Goal: Task Accomplishment & Management: Complete application form

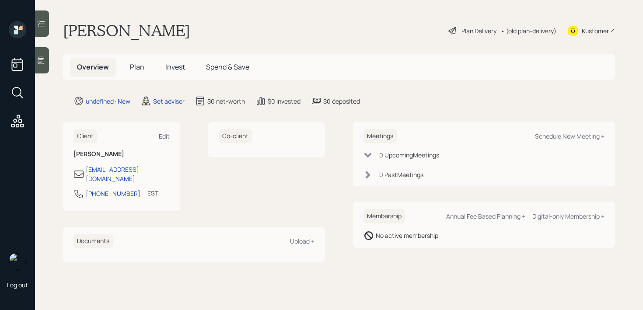
click at [41, 59] on icon at bounding box center [41, 60] width 9 height 9
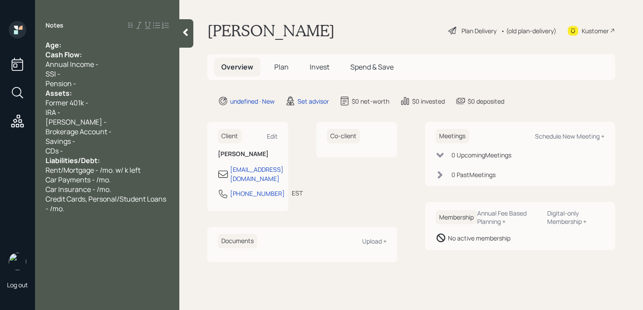
click at [83, 42] on div "Age:" at bounding box center [107, 45] width 123 height 10
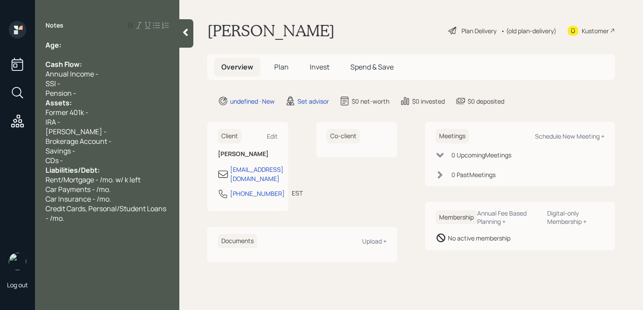
click at [85, 47] on div "Age:" at bounding box center [107, 45] width 123 height 10
click at [82, 214] on div "Credit Cards, Personal/Student Loans - /mo." at bounding box center [107, 213] width 123 height 19
click at [87, 102] on div "Assets:" at bounding box center [107, 103] width 123 height 10
click at [94, 89] on div "Pension -" at bounding box center [107, 93] width 123 height 10
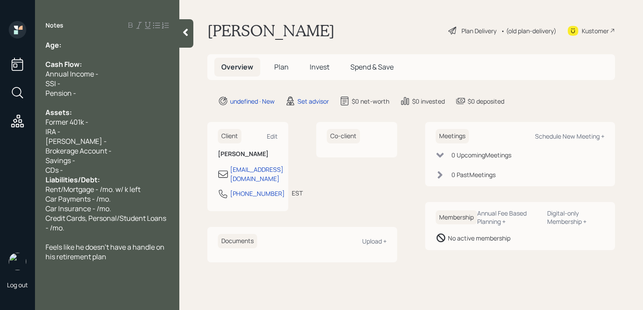
click at [120, 164] on div "Savings -" at bounding box center [107, 161] width 123 height 10
click at [118, 175] on div "Liabilities/Debt:" at bounding box center [107, 180] width 123 height 10
click at [117, 166] on div "CDs -" at bounding box center [107, 170] width 123 height 10
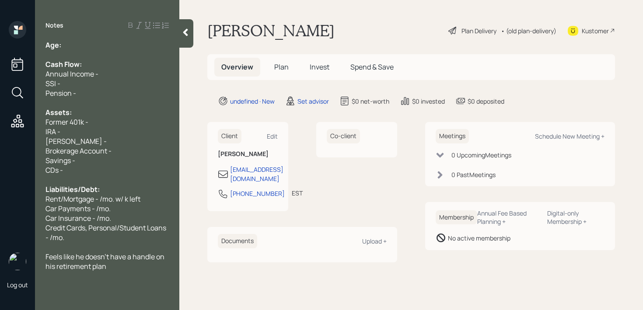
click at [96, 40] on div "Age:" at bounding box center [107, 45] width 123 height 10
click at [114, 119] on div "Former 401k -" at bounding box center [107, 122] width 123 height 10
click at [106, 149] on span "Brokerage Account -" at bounding box center [79, 151] width 66 height 10
click at [106, 141] on div "[PERSON_NAME] -" at bounding box center [107, 142] width 123 height 10
click at [107, 132] on div "IRA -" at bounding box center [107, 132] width 123 height 10
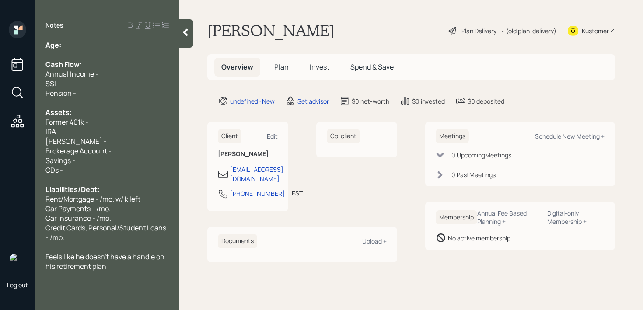
click at [107, 132] on div "IRA -" at bounding box center [107, 132] width 123 height 10
click at [107, 145] on div "[PERSON_NAME] -" at bounding box center [107, 142] width 123 height 10
click at [109, 140] on div "[PERSON_NAME] -" at bounding box center [107, 142] width 123 height 10
click at [112, 132] on div "IRA -" at bounding box center [107, 132] width 123 height 10
click at [112, 136] on div "IRA -" at bounding box center [107, 132] width 123 height 10
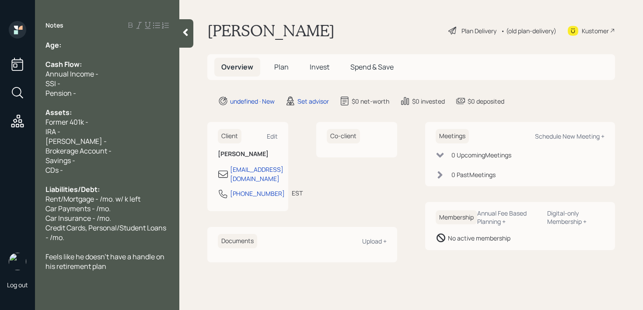
click at [112, 138] on div "[PERSON_NAME] -" at bounding box center [107, 142] width 123 height 10
click at [114, 130] on div "IRA -" at bounding box center [107, 132] width 123 height 10
click at [127, 145] on div "[PERSON_NAME] -" at bounding box center [107, 142] width 123 height 10
click at [130, 132] on div "IRA - 100k" at bounding box center [107, 132] width 123 height 10
click at [133, 117] on div "Former 401k -" at bounding box center [107, 122] width 123 height 10
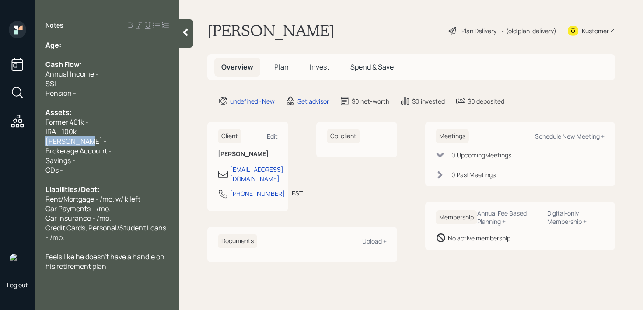
drag, startPoint x: 130, startPoint y: 130, endPoint x: 81, endPoint y: 138, distance: 49.3
click at [81, 138] on div "Age: Cash Flow: Annual Income - SSI - Pension - Assets: Former 401k - IRA - 100…" at bounding box center [107, 155] width 123 height 231
click at [97, 142] on div "[PERSON_NAME] -" at bounding box center [107, 142] width 123 height 10
click at [119, 115] on div "Assets:" at bounding box center [107, 113] width 123 height 10
click at [121, 97] on div "Pension -" at bounding box center [107, 93] width 123 height 10
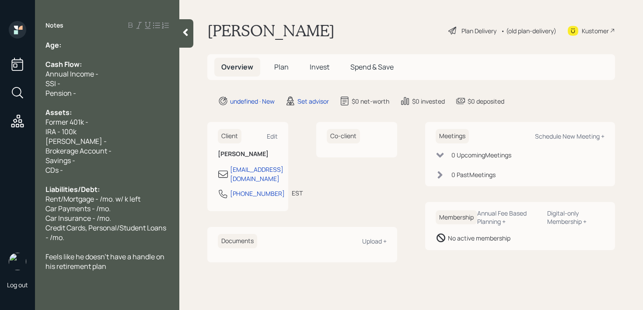
click at [127, 63] on div "Cash Flow:" at bounding box center [107, 65] width 123 height 10
click at [127, 47] on div "Age:" at bounding box center [107, 45] width 123 height 10
click at [122, 64] on div "Cash Flow:" at bounding box center [107, 65] width 123 height 10
drag, startPoint x: 77, startPoint y: 40, endPoint x: 63, endPoint y: 40, distance: 13.6
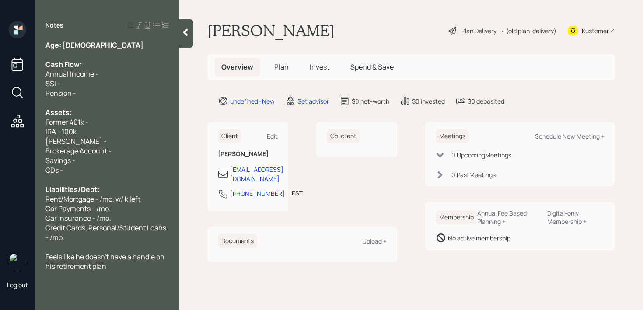
click at [63, 40] on div "Notes Age: [DEMOGRAPHIC_DATA] Cash Flow: Annual Income - SSI - Pension - Assets…" at bounding box center [107, 160] width 144 height 279
click at [69, 43] on span "Age: [DEMOGRAPHIC_DATA]" at bounding box center [95, 45] width 98 height 10
drag, startPoint x: 72, startPoint y: 43, endPoint x: 66, endPoint y: 43, distance: 6.6
click at [66, 43] on div "Age: [DEMOGRAPHIC_DATA]" at bounding box center [107, 45] width 123 height 10
click at [66, 47] on span "Age: [DEMOGRAPHIC_DATA]" at bounding box center [95, 45] width 98 height 10
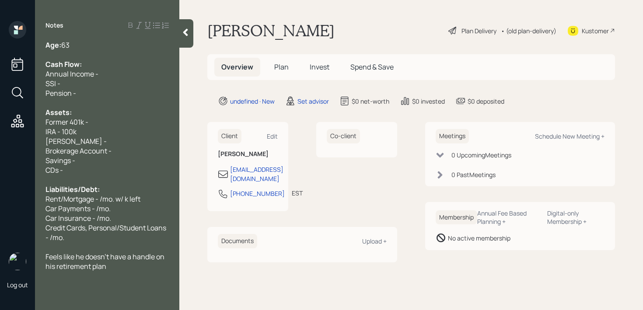
click at [86, 52] on div at bounding box center [107, 55] width 123 height 10
click at [98, 67] on div "Cash Flow:" at bounding box center [107, 65] width 123 height 10
click at [105, 76] on div "Annual Income -" at bounding box center [107, 74] width 123 height 10
click at [82, 84] on div "SSI -" at bounding box center [107, 84] width 123 height 10
drag, startPoint x: 83, startPoint y: 98, endPoint x: 48, endPoint y: 85, distance: 37.2
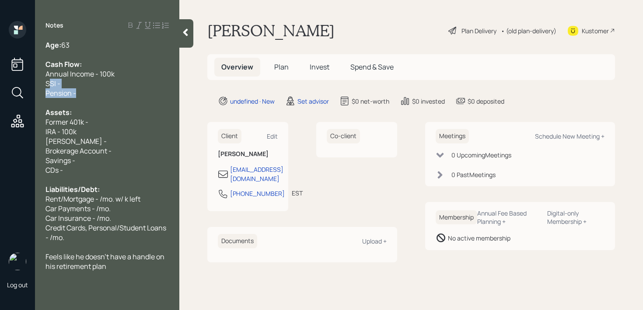
click at [48, 85] on div "Age: [DEMOGRAPHIC_DATA] Cash Flow: Annual Income - 100k SSI - Pension - Assets:…" at bounding box center [107, 155] width 123 height 231
click at [116, 32] on div "Notes Age: [DEMOGRAPHIC_DATA] Cash Flow: Annual Income - 100k SSI - Pension - A…" at bounding box center [107, 160] width 144 height 279
click at [110, 54] on div at bounding box center [107, 55] width 123 height 10
click at [117, 35] on div "Notes Age: [DEMOGRAPHIC_DATA] Cash Flow: Annual Income - 100k SSI - Pension - A…" at bounding box center [107, 160] width 144 height 279
click at [116, 37] on div "Notes Age: [DEMOGRAPHIC_DATA] Cash Flow: Annual Income - 100k SSI - Pension - A…" at bounding box center [107, 160] width 144 height 279
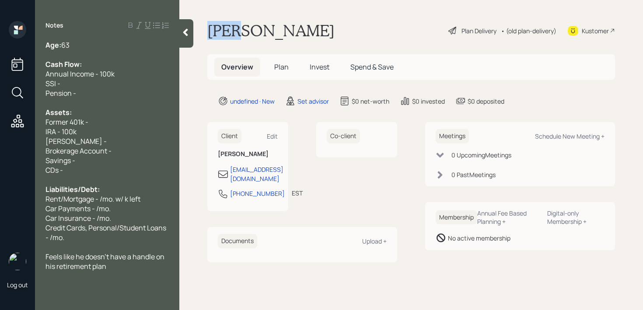
click at [116, 37] on div "Notes Age: [DEMOGRAPHIC_DATA] Cash Flow: Annual Income - 100k SSI - Pension - A…" at bounding box center [107, 160] width 144 height 279
click at [116, 45] on div "Age: [DEMOGRAPHIC_DATA]" at bounding box center [107, 45] width 123 height 10
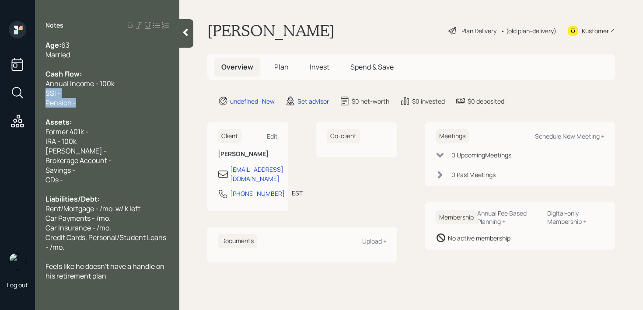
drag, startPoint x: 107, startPoint y: 101, endPoint x: 39, endPoint y: 93, distance: 68.3
click at [39, 93] on div "Age: [DEMOGRAPHIC_DATA] Married Cash Flow: Annual Income - 100k SSI - Pension -…" at bounding box center [107, 160] width 144 height 241
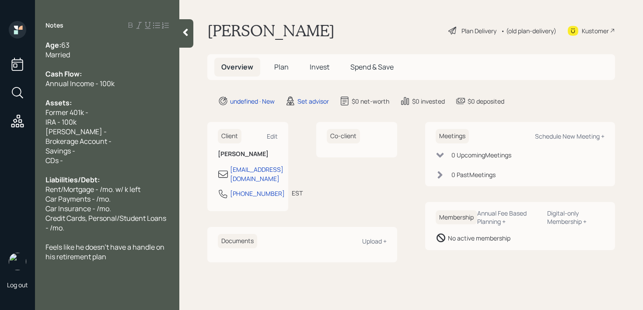
click at [61, 110] on span "Former 401k -" at bounding box center [67, 113] width 43 height 10
click at [107, 143] on span "Brokerage Account -" at bounding box center [79, 142] width 66 height 10
click at [102, 144] on span "Brokerage Account -" at bounding box center [79, 142] width 66 height 10
click at [132, 144] on div "Brokerage Account -" at bounding box center [107, 142] width 123 height 10
drag, startPoint x: 138, startPoint y: 144, endPoint x: 0, endPoint y: 144, distance: 137.8
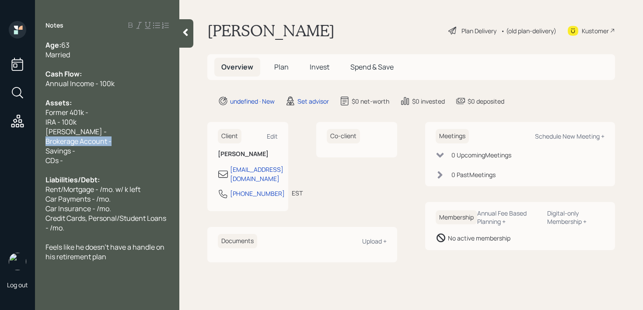
click at [0, 144] on div "Log out Notes Age: [DEMOGRAPHIC_DATA] Married Cash Flow: Annual Income - 100k A…" at bounding box center [321, 155] width 643 height 310
click at [212, 193] on div "Client Edit [PERSON_NAME] [EMAIL_ADDRESS][DOMAIN_NAME] [PHONE_NUMBER] EST Curre…" at bounding box center [247, 166] width 81 height 89
drag, startPoint x: 139, startPoint y: 136, endPoint x: 0, endPoint y: 136, distance: 138.7
click at [0, 136] on div "Log out Notes Age: [DEMOGRAPHIC_DATA] Married Cash Flow: Annual Income - 100k A…" at bounding box center [321, 155] width 643 height 310
click at [81, 138] on span "Brokerage Account -" at bounding box center [79, 142] width 66 height 10
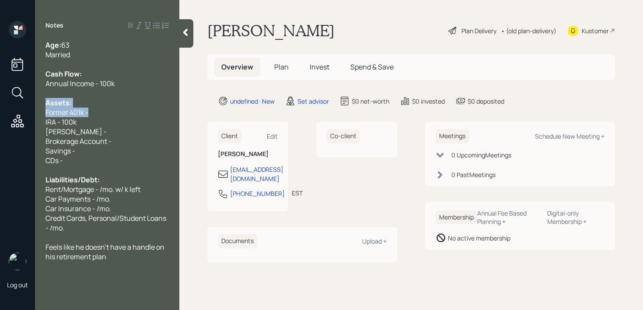
drag, startPoint x: 98, startPoint y: 110, endPoint x: 0, endPoint y: 104, distance: 98.2
click at [0, 104] on div "Log out Notes Age: [DEMOGRAPHIC_DATA] Married Cash Flow: Annual Income - 100k A…" at bounding box center [321, 155] width 643 height 310
click at [105, 101] on div "Assets:" at bounding box center [107, 103] width 123 height 10
drag, startPoint x: 105, startPoint y: 112, endPoint x: 22, endPoint y: 112, distance: 82.7
click at [24, 112] on div "Log out Notes Age: [DEMOGRAPHIC_DATA] Married Cash Flow: Annual Income - 100k A…" at bounding box center [321, 155] width 643 height 310
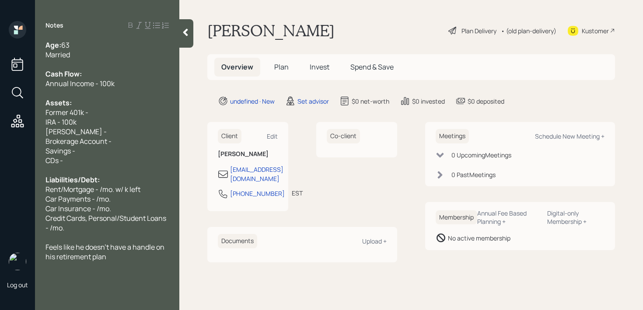
click at [119, 142] on div "Brokerage Account -" at bounding box center [107, 142] width 123 height 10
click at [119, 152] on div "Savings -" at bounding box center [107, 151] width 123 height 10
drag, startPoint x: 94, startPoint y: 132, endPoint x: 0, endPoint y: 132, distance: 94.1
click at [0, 132] on div "Log out Notes Age: [DEMOGRAPHIC_DATA] Married Cash Flow: Annual Income - 100k A…" at bounding box center [321, 155] width 643 height 310
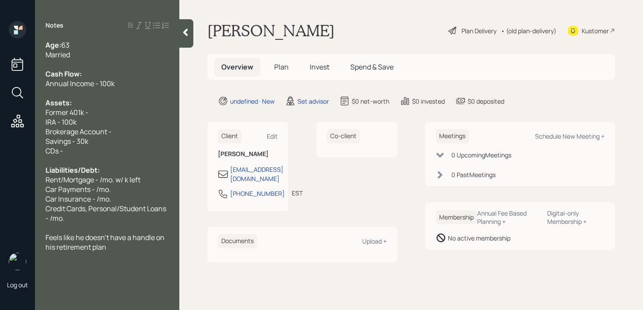
click at [109, 119] on div "IRA - 100k" at bounding box center [107, 122] width 123 height 10
drag, startPoint x: 109, startPoint y: 116, endPoint x: 0, endPoint y: 116, distance: 109.0
click at [0, 116] on div "Log out Notes Age: [DEMOGRAPHIC_DATA] Married Cash Flow: Annual Income - 100k A…" at bounding box center [321, 155] width 643 height 310
click at [125, 138] on div "Savings - 30k" at bounding box center [107, 142] width 123 height 10
click at [130, 135] on div "Brokerage Account -" at bounding box center [107, 132] width 123 height 10
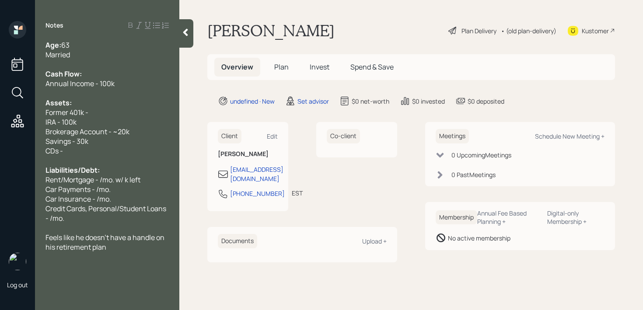
click at [126, 112] on div "Former 401k -" at bounding box center [107, 113] width 123 height 10
click at [120, 126] on div "IRA - 100k" at bounding box center [107, 122] width 123 height 10
click at [116, 117] on div "IRA - 100k" at bounding box center [107, 122] width 123 height 10
click at [116, 138] on div "Savings - 30k" at bounding box center [107, 142] width 123 height 10
click at [144, 133] on div "Brokerage Account - ~20k" at bounding box center [107, 132] width 123 height 10
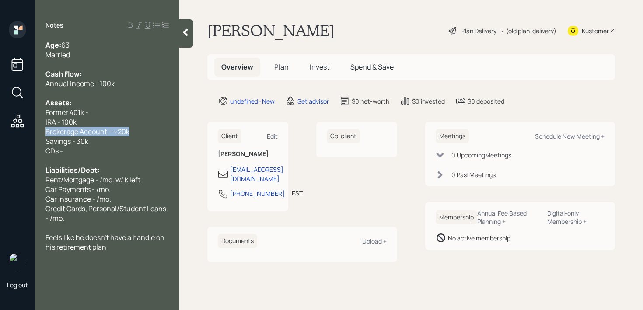
drag, startPoint x: 149, startPoint y: 133, endPoint x: 29, endPoint y: 133, distance: 119.9
click at [29, 133] on div "Log out Notes Age: [DEMOGRAPHIC_DATA] Married Cash Flow: Annual Income - 100k A…" at bounding box center [321, 155] width 643 height 310
click at [80, 133] on span "Brokerage Account - ~20k" at bounding box center [88, 132] width 84 height 10
click at [112, 101] on div "Assets:" at bounding box center [107, 103] width 123 height 10
click at [121, 53] on div "Married" at bounding box center [107, 55] width 123 height 10
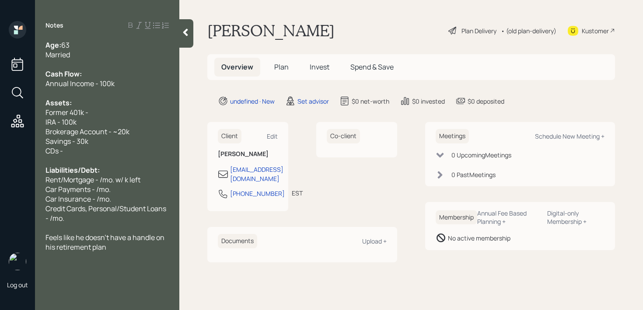
click at [118, 102] on div "Assets:" at bounding box center [107, 103] width 123 height 10
click at [115, 127] on span "Brokerage Account - ~20k" at bounding box center [88, 132] width 84 height 10
drag, startPoint x: 116, startPoint y: 119, endPoint x: 4, endPoint y: 119, distance: 111.6
click at [4, 119] on div "Log out Notes Age: [DEMOGRAPHIC_DATA] Married Cash Flow: Annual Income - 100k A…" at bounding box center [321, 155] width 643 height 310
click at [156, 126] on div "IRA - 100k" at bounding box center [107, 122] width 123 height 10
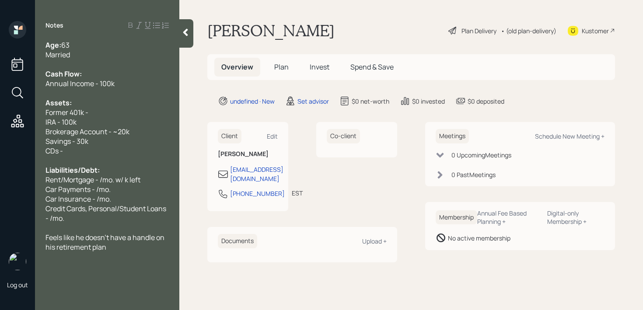
click at [158, 118] on div "IRA - 100k" at bounding box center [107, 122] width 123 height 10
click at [140, 119] on div "IRA - 100k" at bounding box center [107, 122] width 123 height 10
click at [143, 112] on div "Former 401k -" at bounding box center [107, 113] width 123 height 10
click at [133, 112] on div "Former 401k in trust (80k)-" at bounding box center [107, 113] width 123 height 10
click at [145, 112] on div "Former 401k in trust (80k)-" at bounding box center [107, 113] width 123 height 10
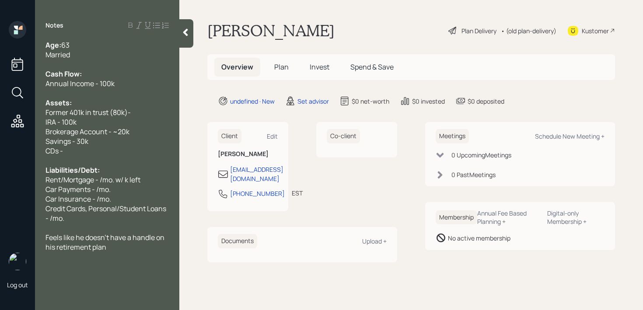
click at [126, 111] on span "Former 401k in trust (80k)-" at bounding box center [88, 113] width 85 height 10
click at [140, 112] on div "Former 401k in trust (80k) -" at bounding box center [107, 113] width 123 height 10
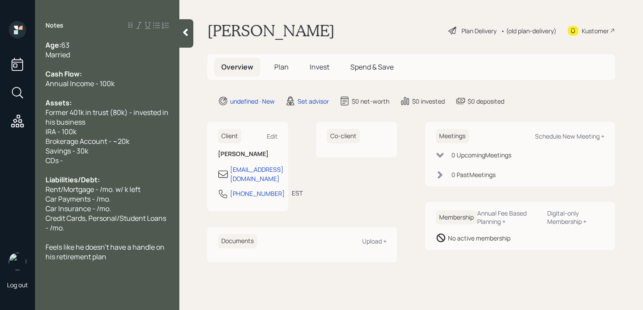
click at [115, 156] on div "CDs -" at bounding box center [107, 161] width 123 height 10
click at [134, 144] on div "Brokerage Account - ~20k" at bounding box center [107, 142] width 123 height 10
drag, startPoint x: 141, startPoint y: 141, endPoint x: 0, endPoint y: 141, distance: 141.3
click at [0, 141] on div "Log out Notes Age: [DEMOGRAPHIC_DATA] Married Cash Flow: Annual Income - 100k A…" at bounding box center [321, 155] width 643 height 310
click at [135, 156] on div "CDs -" at bounding box center [107, 161] width 123 height 10
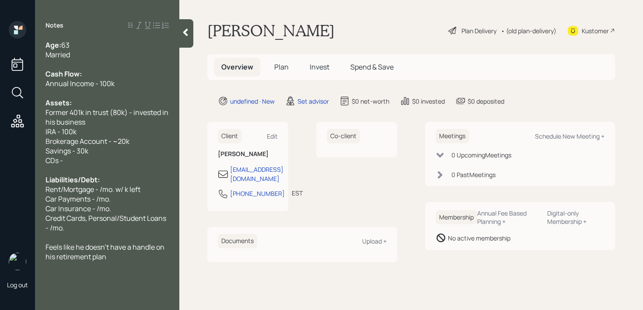
click at [134, 156] on div "CDs -" at bounding box center [107, 161] width 123 height 10
click at [130, 161] on div "CDs -" at bounding box center [107, 161] width 123 height 10
drag, startPoint x: 145, startPoint y: 161, endPoint x: 0, endPoint y: 161, distance: 145.3
click at [0, 161] on div "Log out Notes Age: [DEMOGRAPHIC_DATA] Married Cash Flow: Annual Income - 100k A…" at bounding box center [321, 155] width 643 height 310
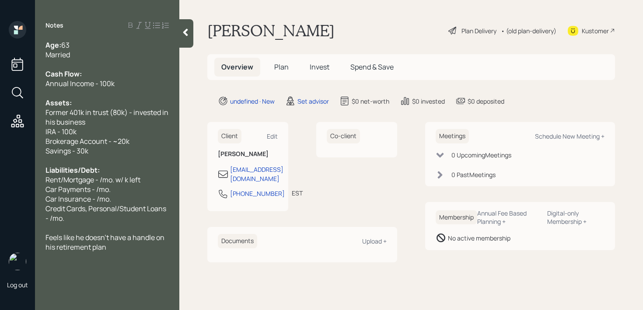
click at [111, 179] on span "Rent/Mortgage - /mo. w/ k left" at bounding box center [93, 180] width 95 height 10
click at [111, 217] on div "Credit Cards, Personal/Student Loans - /mo." at bounding box center [107, 213] width 123 height 19
click at [119, 155] on div "Savings - 30k" at bounding box center [107, 151] width 123 height 10
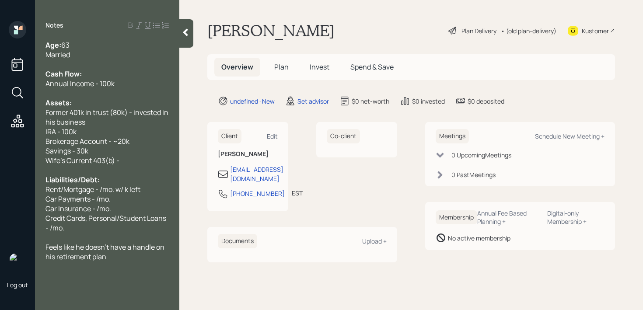
click at [158, 164] on div "Wife's Current 403(b) -" at bounding box center [107, 161] width 123 height 10
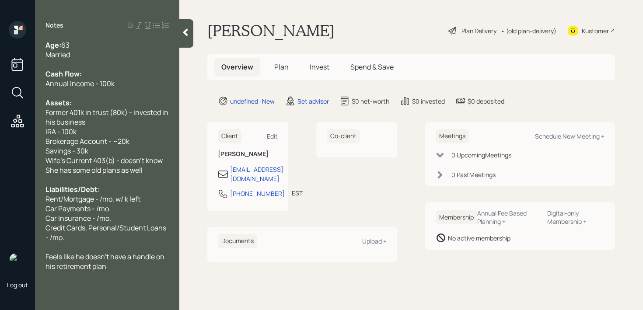
click at [113, 210] on div "Car Payments - /mo." at bounding box center [107, 209] width 123 height 10
click at [126, 212] on div "Car Payments - /mo." at bounding box center [107, 209] width 123 height 10
click at [146, 172] on div "She has some old plans as well" at bounding box center [107, 170] width 123 height 10
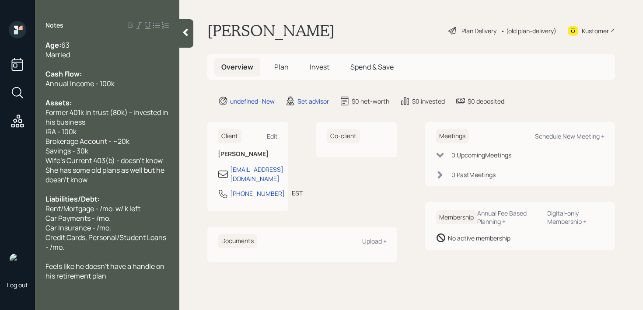
click at [132, 217] on div "Car Payments - /mo." at bounding box center [107, 219] width 123 height 10
click at [85, 252] on div at bounding box center [107, 257] width 123 height 10
drag, startPoint x: 70, startPoint y: 207, endPoint x: 52, endPoint y: 207, distance: 18.4
click at [52, 207] on span "Rent/Mortgage - /mo. w/ k left" at bounding box center [93, 209] width 95 height 10
click at [66, 209] on span "Rent/Mortgage - /mo. w/ k left" at bounding box center [93, 209] width 95 height 10
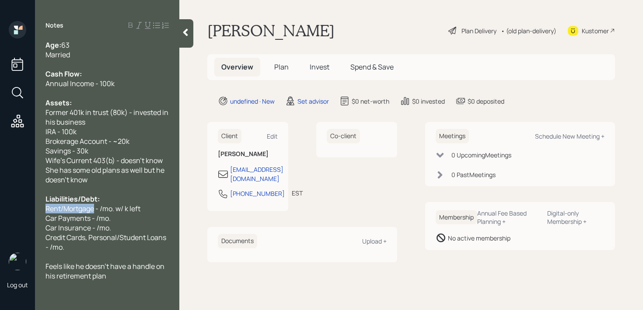
drag, startPoint x: 66, startPoint y: 208, endPoint x: 0, endPoint y: 208, distance: 66.1
click at [0, 208] on div "Log out Notes Age: [DEMOGRAPHIC_DATA] Married Cash Flow: Annual Income - 100k A…" at bounding box center [321, 155] width 643 height 310
click at [50, 212] on span "Rent/Mortgage - /mo. w/ k left" at bounding box center [93, 209] width 95 height 10
drag, startPoint x: 63, startPoint y: 207, endPoint x: 0, endPoint y: 198, distance: 63.7
click at [14, 207] on div "Log out Notes Age: [DEMOGRAPHIC_DATA] Married Cash Flow: Annual Income - 100k A…" at bounding box center [321, 155] width 643 height 310
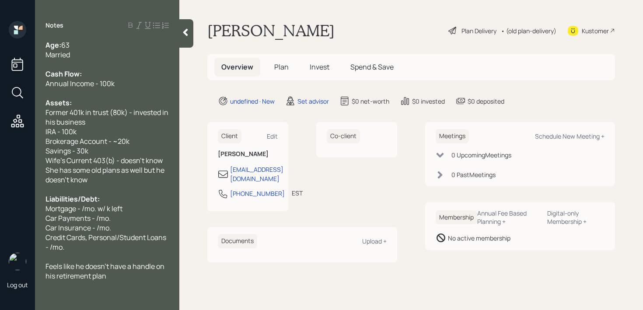
click at [86, 208] on span "Mortgage - /mo. w/ k left" at bounding box center [84, 209] width 77 height 10
click at [240, 59] on h5 "Overview" at bounding box center [237, 67] width 46 height 19
click at [133, 185] on div at bounding box center [107, 190] width 123 height 10
drag, startPoint x: 144, startPoint y: 205, endPoint x: 113, endPoint y: 205, distance: 30.6
click at [113, 206] on div "Mortgage - 2.2k/mo. w/ k left" at bounding box center [107, 209] width 123 height 10
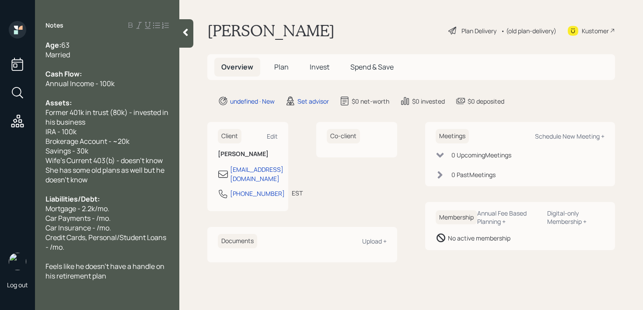
click at [128, 222] on div "Car Payments - /mo." at bounding box center [107, 219] width 123 height 10
click at [98, 221] on span "Car Payments - /mo." at bounding box center [78, 219] width 65 height 10
click at [98, 228] on span "Car Insurance - /mo." at bounding box center [79, 228] width 66 height 10
click at [130, 219] on div "Car Payments - 500/mo." at bounding box center [107, 219] width 123 height 10
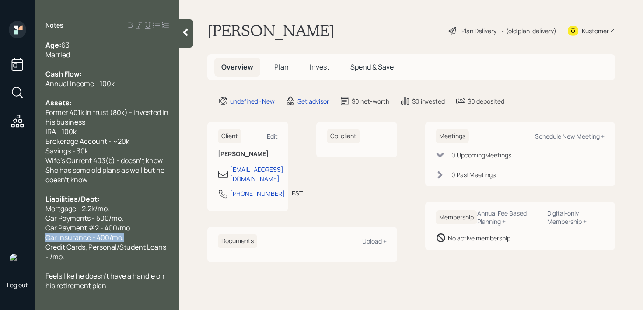
drag, startPoint x: 156, startPoint y: 239, endPoint x: 0, endPoint y: 239, distance: 155.8
click at [0, 239] on div "Log out Notes Age: [DEMOGRAPHIC_DATA] Married Cash Flow: Annual Income - 100k A…" at bounding box center [321, 155] width 643 height 310
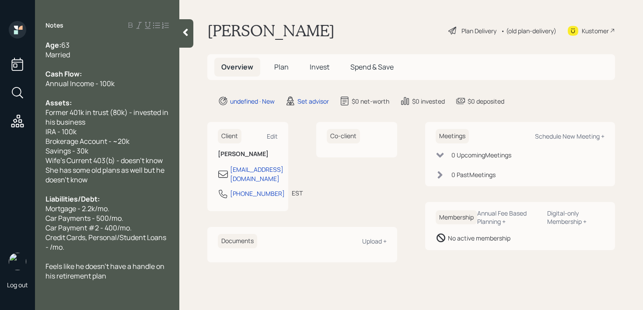
click at [74, 252] on div at bounding box center [107, 257] width 123 height 10
drag, startPoint x: 75, startPoint y: 248, endPoint x: 45, endPoint y: 231, distance: 34.9
click at [45, 235] on div "Age: [DEMOGRAPHIC_DATA] Married Cash Flow: Annual Income - 100k Assets: Former …" at bounding box center [107, 160] width 144 height 241
click at [47, 128] on span "IRA - 100k" at bounding box center [61, 132] width 31 height 10
click at [76, 133] on span "Current employer IRA - 100k" at bounding box center [90, 132] width 89 height 10
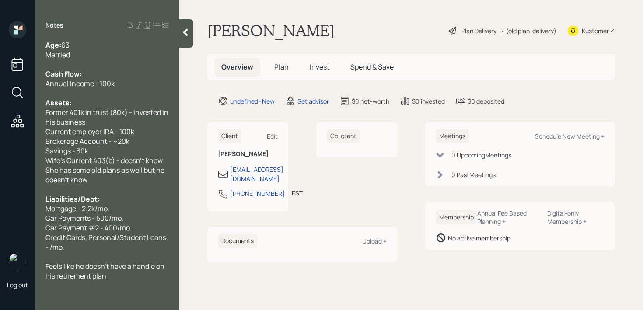
click at [143, 126] on div "Former 401k in trust (80k) - invested in his business" at bounding box center [107, 117] width 123 height 19
click at [143, 131] on div "Current employer IRA - 100k" at bounding box center [107, 132] width 123 height 10
click at [123, 131] on span "Current employer IRA - 100k" at bounding box center [90, 132] width 89 height 10
click at [101, 263] on span "Feels like he doesn't have a handle on his retirement plan" at bounding box center [106, 271] width 120 height 19
drag, startPoint x: 104, startPoint y: 247, endPoint x: 42, endPoint y: 240, distance: 61.7
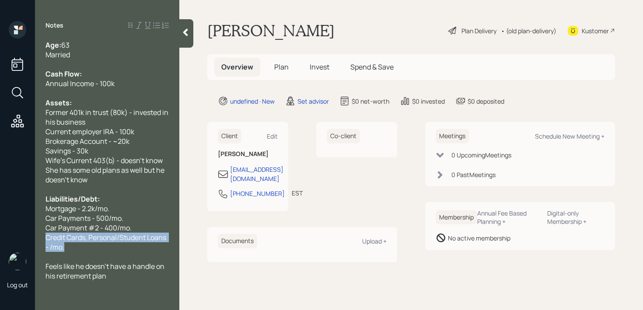
click at [42, 241] on div "Age: [DEMOGRAPHIC_DATA] Married Cash Flow: Annual Income - 100k Assets: Former …" at bounding box center [107, 160] width 144 height 241
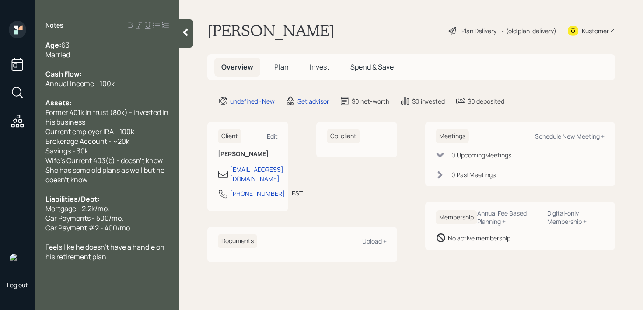
click at [132, 43] on div "Age: [DEMOGRAPHIC_DATA]" at bounding box center [107, 45] width 123 height 10
click at [186, 43] on div at bounding box center [186, 33] width 14 height 28
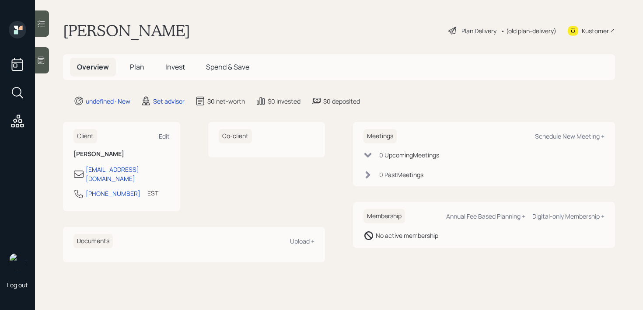
click at [31, 60] on div "Log out" at bounding box center [17, 155] width 35 height 310
click at [41, 60] on icon at bounding box center [41, 60] width 9 height 9
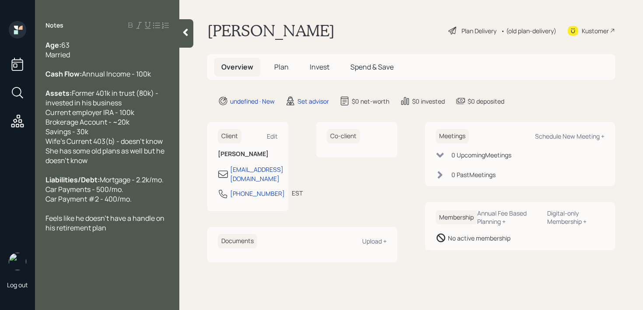
click at [184, 38] on div at bounding box center [186, 33] width 14 height 28
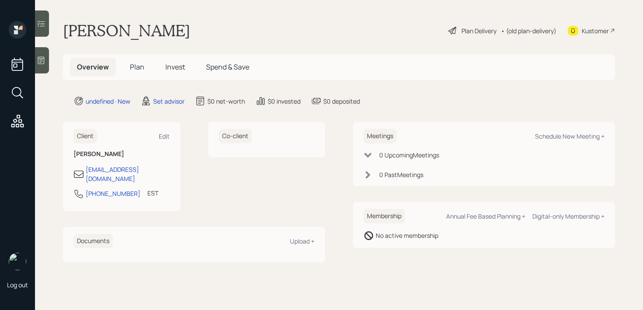
click at [46, 61] on div at bounding box center [42, 60] width 14 height 26
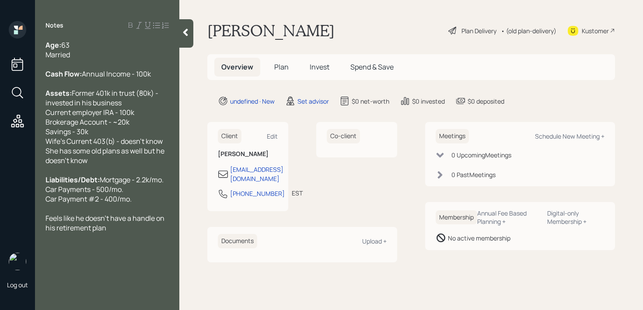
click at [126, 79] on div "Cash Flow: Annual Income - 100k" at bounding box center [107, 74] width 123 height 10
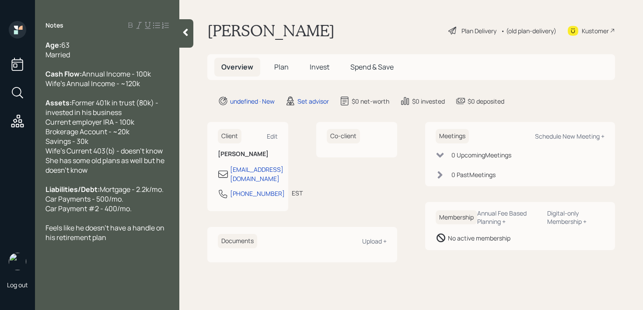
click at [144, 88] on div "Wife's Annual Income - ~120k" at bounding box center [107, 84] width 123 height 10
click at [187, 37] on div at bounding box center [186, 33] width 14 height 28
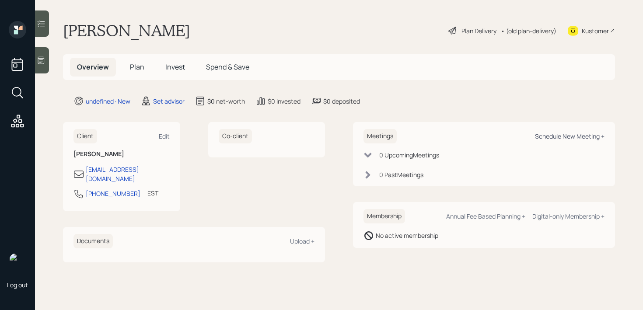
click at [563, 136] on div "Schedule New Meeting +" at bounding box center [570, 136] width 70 height 8
select select "round-[PERSON_NAME]"
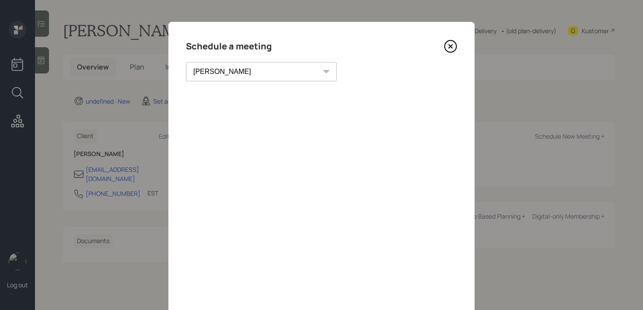
click at [451, 50] on icon at bounding box center [450, 46] width 13 height 13
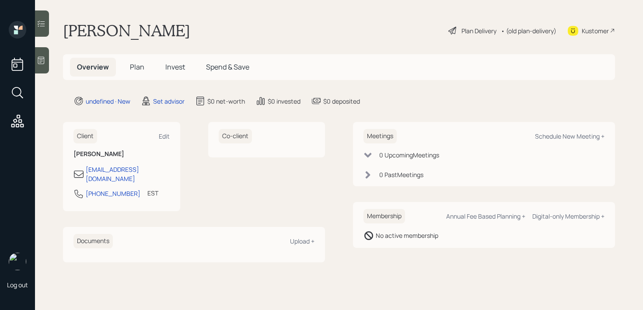
click at [51, 65] on main "[PERSON_NAME] Plan Delivery • (old plan-delivery) Kustomer Overview Plan Invest…" at bounding box center [339, 155] width 608 height 310
click at [48, 64] on div at bounding box center [42, 60] width 14 height 26
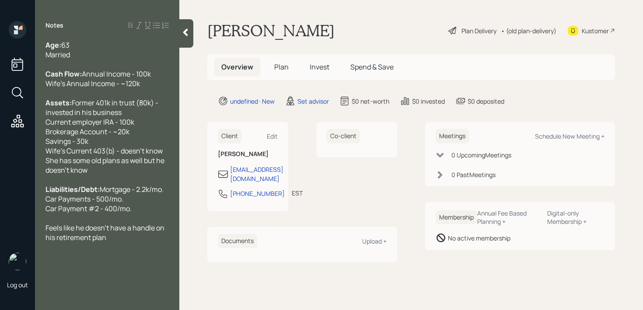
click at [163, 172] on span "Former 401k in trust (80k) - invested in his business Current employer IRA - 10…" at bounding box center [106, 136] width 120 height 77
click at [137, 175] on div "She has some old plans as well but he doesn't know" at bounding box center [107, 165] width 123 height 19
click at [595, 32] on div "Kustomer" at bounding box center [595, 30] width 27 height 9
click at [158, 175] on div "She has some old plans as well but he doesn't know where she put them" at bounding box center [107, 165] width 123 height 19
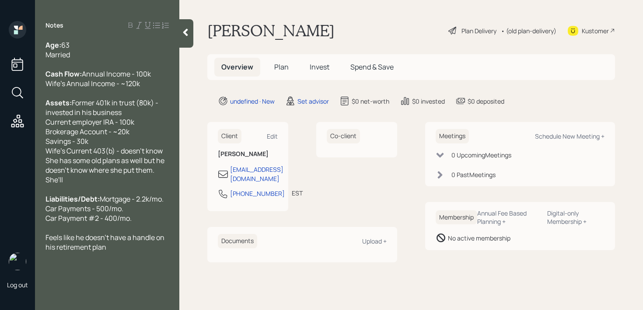
click at [133, 252] on div "Feels like he doesn't have a handle on his retirement plan" at bounding box center [107, 242] width 123 height 19
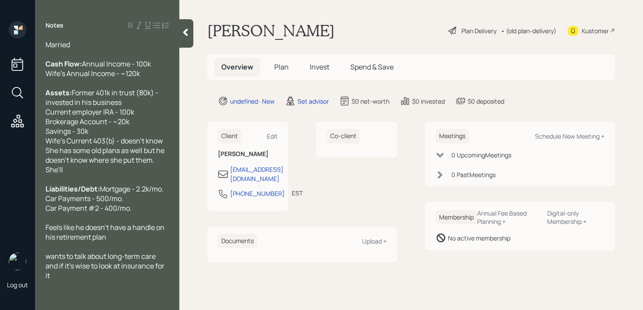
scroll to position [67, 0]
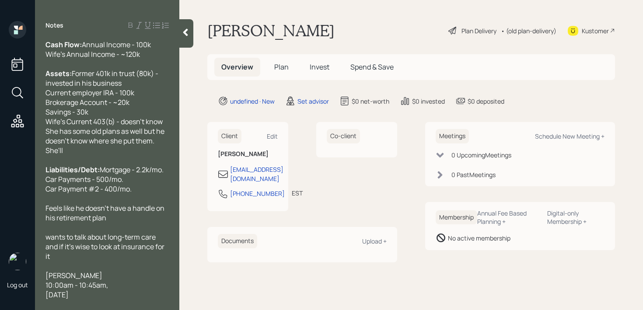
click at [143, 249] on span "wants to talk about long-term care and if it's wise to look at insurance for it" at bounding box center [106, 246] width 120 height 29
click at [143, 256] on div "wants to talk about long-term care and if it's wise to look at insurance for it" at bounding box center [107, 246] width 123 height 29
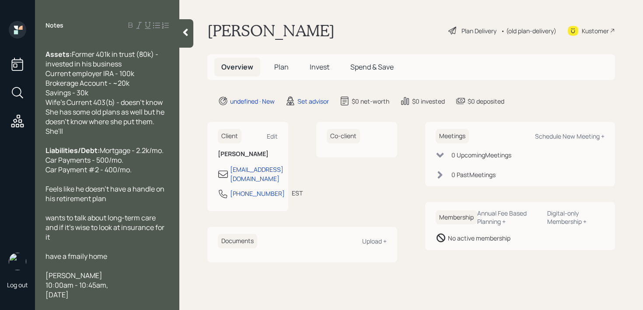
scroll to position [87, 0]
click at [185, 38] on div at bounding box center [186, 33] width 14 height 28
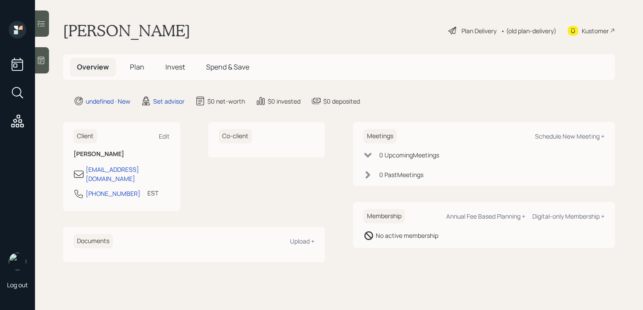
click at [41, 57] on icon at bounding box center [41, 60] width 9 height 9
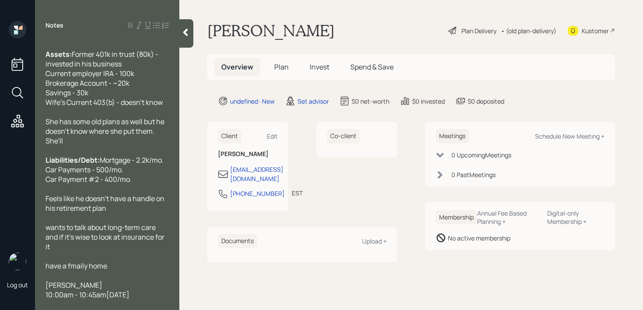
click at [113, 261] on div "have a fmaily home" at bounding box center [107, 266] width 123 height 10
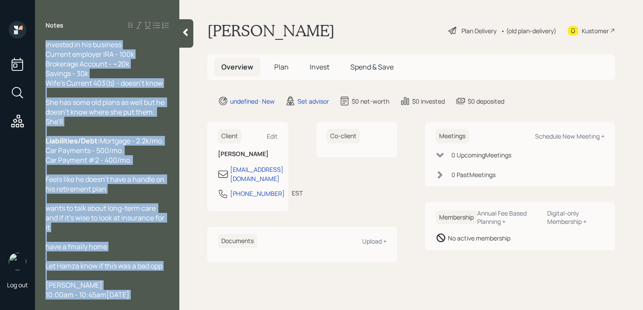
drag, startPoint x: 173, startPoint y: 277, endPoint x: 46, endPoint y: 277, distance: 126.9
click at [46, 277] on div "Age: [DEMOGRAPHIC_DATA] Married Cash Flow: Annual Income - 100k Wife's Annual I…" at bounding box center [107, 169] width 144 height 259
click at [168, 271] on div "Let Hamza know if this was a bad opp" at bounding box center [107, 266] width 123 height 10
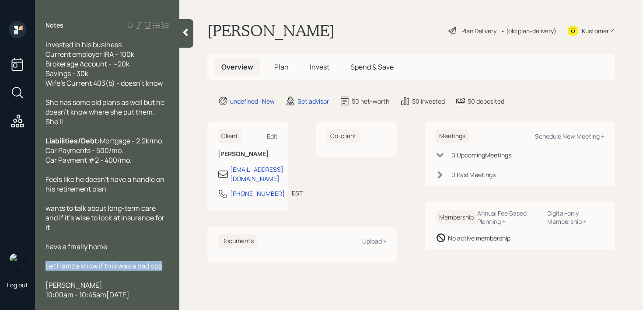
drag, startPoint x: 166, startPoint y: 276, endPoint x: 22, endPoint y: 276, distance: 144.0
click at [22, 276] on div "Log out Notes Age: [DEMOGRAPHIC_DATA] Married Cash Flow: Annual Income - 100k W…" at bounding box center [321, 155] width 643 height 310
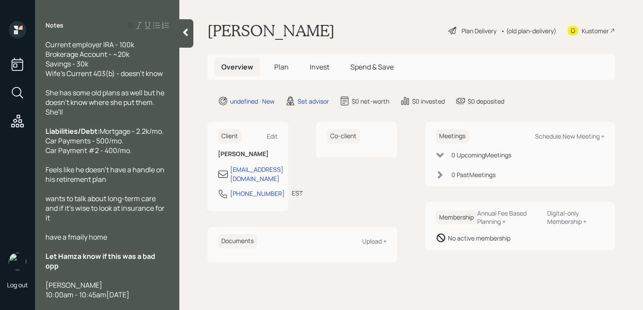
click at [73, 271] on span "Let Hamza know if this was a bad opp" at bounding box center [101, 261] width 111 height 19
drag, startPoint x: 143, startPoint y: 298, endPoint x: 40, endPoint y: 278, distance: 104.3
click at [40, 278] on div "Age: [DEMOGRAPHIC_DATA] Married Cash Flow: Annual Income - 100k Wife's Annual I…" at bounding box center [107, 169] width 144 height 259
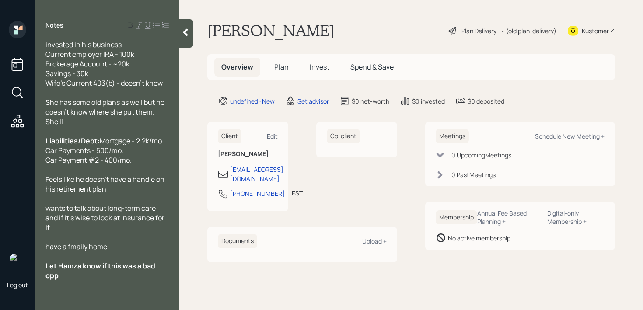
scroll to position [87, 0]
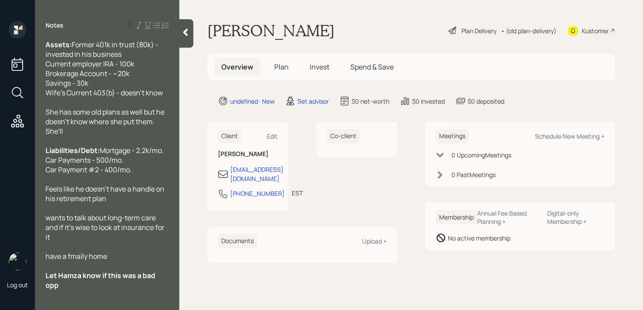
click at [62, 257] on span "have a fmaily home" at bounding box center [77, 257] width 62 height 10
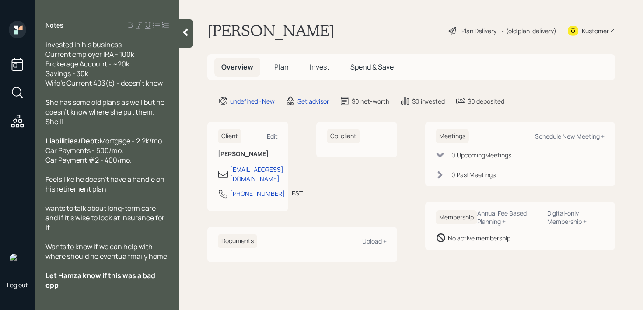
scroll to position [106, 0]
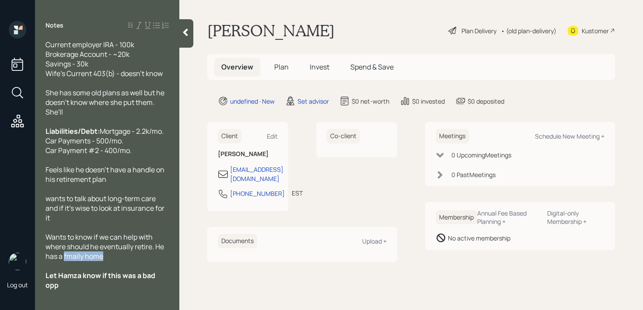
drag, startPoint x: 106, startPoint y: 257, endPoint x: 64, endPoint y: 258, distance: 41.6
click at [64, 258] on div "Wants to know if we can help with where should he eventually retire. He has a f…" at bounding box center [107, 246] width 123 height 29
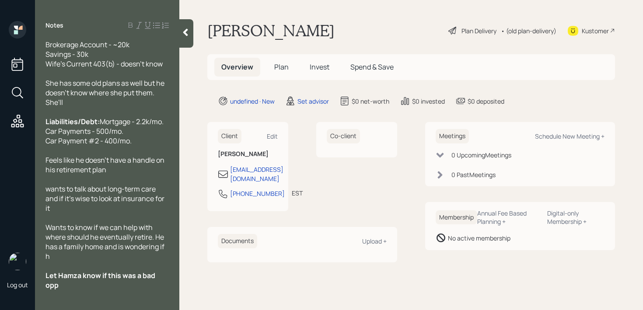
scroll to position [116, 0]
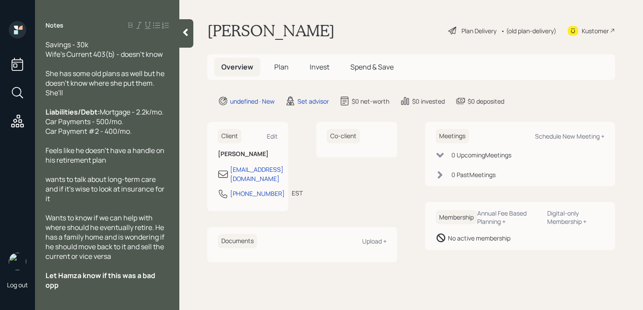
click at [51, 190] on span "wants to talk about long-term care and if it's wise to look at insurance for it" at bounding box center [106, 189] width 120 height 29
click at [75, 202] on span "Wants to talk about long-term care and if it's wise to look at insurance for it" at bounding box center [106, 189] width 120 height 29
click at [112, 203] on div "Wants to talk about long-term care and if it's wise to look at insurance for it" at bounding box center [107, 189] width 123 height 29
click at [120, 200] on span "Wants to talk about long-term care and if it's wise to look at insurance for it" at bounding box center [106, 189] width 120 height 29
click at [124, 213] on div at bounding box center [107, 208] width 123 height 10
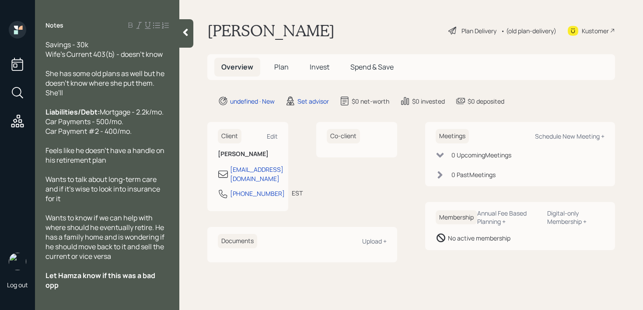
click at [126, 203] on div "Wants to talk about long-term care and if it's wise to look into insurance for …" at bounding box center [107, 189] width 123 height 29
click at [136, 165] on div "Feels like he doesn't have a handle on his retirement plan" at bounding box center [107, 155] width 123 height 19
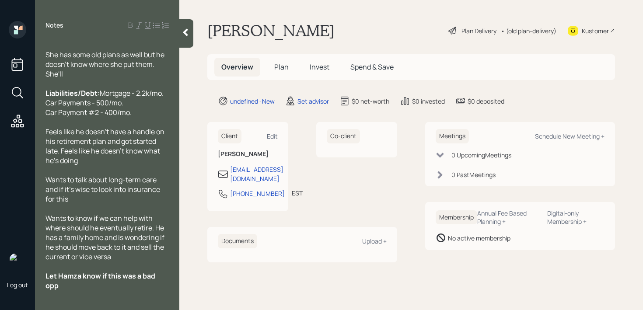
scroll to position [0, 0]
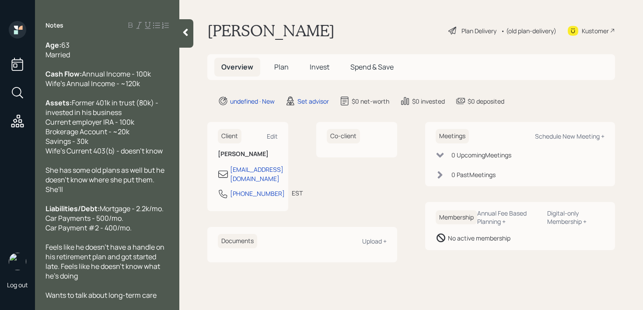
click at [140, 53] on div "Age: [DEMOGRAPHIC_DATA] Married" at bounding box center [107, 49] width 123 height 19
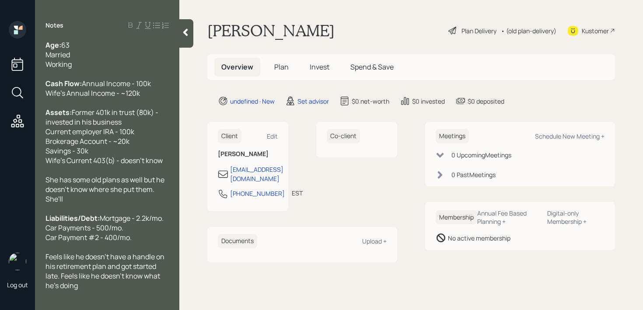
click at [123, 142] on div "Assets: Former 401k in trust (80k) - invested in his business Current employer …" at bounding box center [107, 137] width 123 height 58
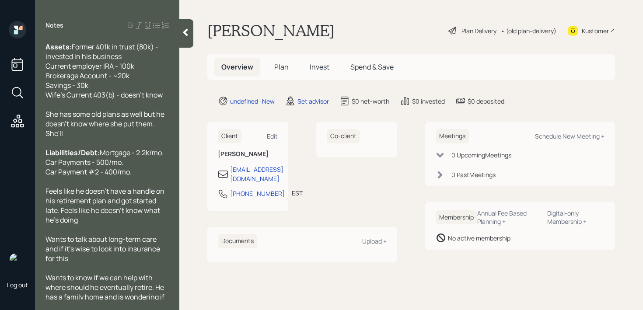
scroll to position [70, 0]
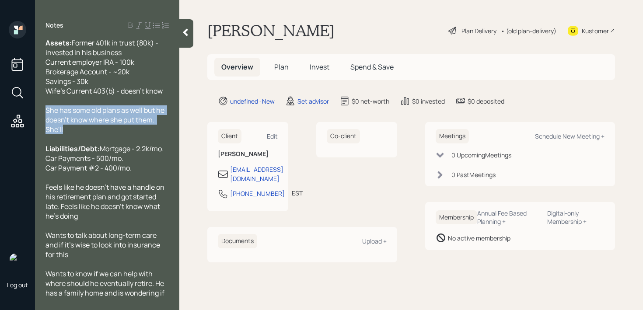
drag, startPoint x: 65, startPoint y: 148, endPoint x: 42, endPoint y: 125, distance: 32.5
click at [42, 125] on div "Age: [DEMOGRAPHIC_DATA] Married Working Cash Flow: Annual Income - 100k Wife's …" at bounding box center [107, 169] width 144 height 259
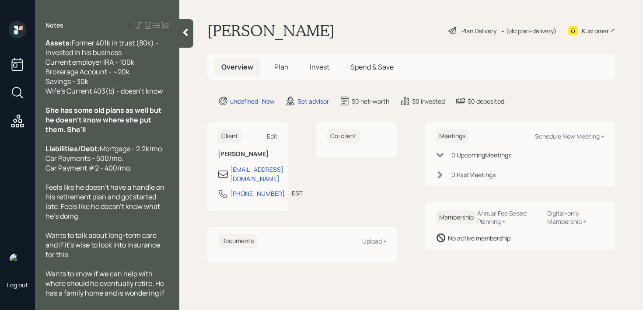
click at [82, 125] on span "She has some old plans as well but he doesn't know where she put them. She'll" at bounding box center [104, 119] width 117 height 29
click at [142, 144] on div at bounding box center [107, 139] width 123 height 10
click at [142, 134] on div "She has some old plans as well but he doesn't know where she put them. She'll" at bounding box center [107, 119] width 123 height 29
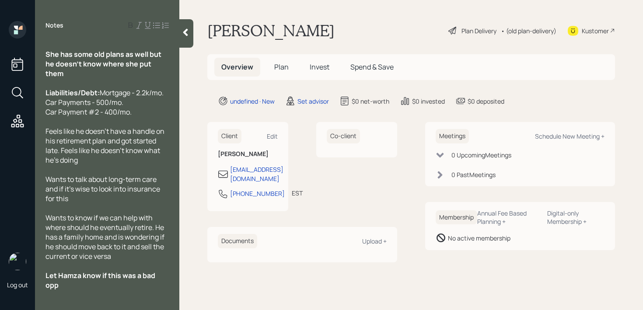
scroll to position [154, 0]
click at [105, 288] on div "Let Hamza know if this was a bad opp" at bounding box center [107, 280] width 123 height 19
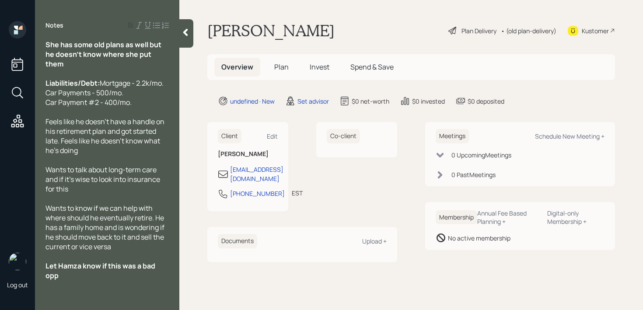
scroll to position [145, 0]
click at [147, 155] on div "Feels like he doesn't have a handle on his retirement plan and got started late…" at bounding box center [107, 136] width 123 height 39
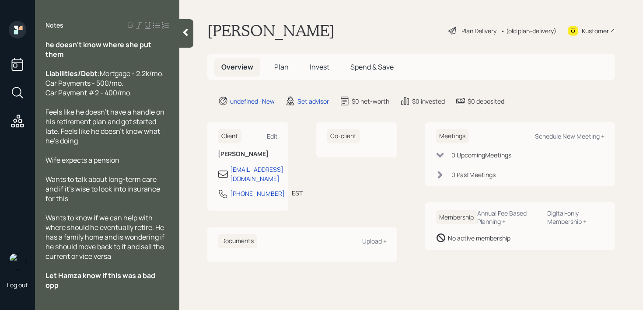
scroll to position [0, 0]
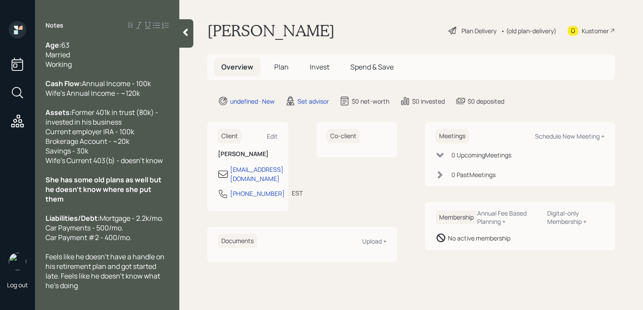
click at [109, 62] on div "Working" at bounding box center [107, 65] width 123 height 10
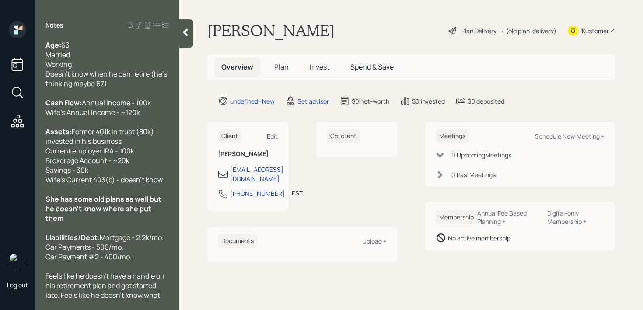
click at [187, 37] on div at bounding box center [186, 33] width 14 height 28
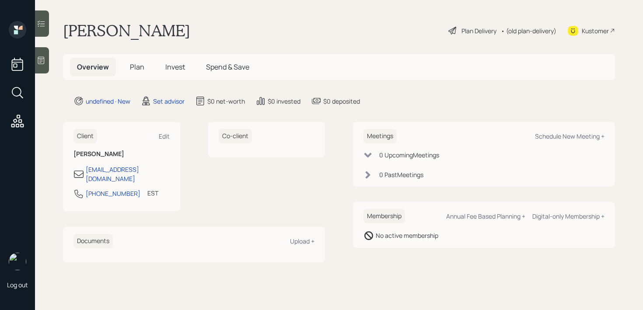
click at [288, 34] on div "[PERSON_NAME] Plan Delivery • (old plan-delivery) Kustomer" at bounding box center [339, 30] width 552 height 19
